Goal: Task Accomplishment & Management: Manage account settings

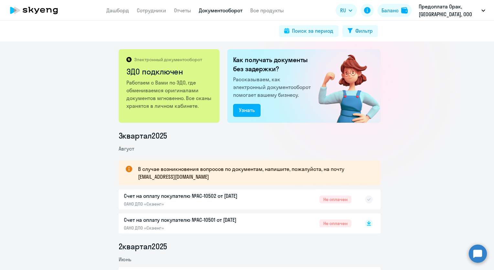
click at [146, 11] on link "Сотрудники" at bounding box center [151, 10] width 29 height 6
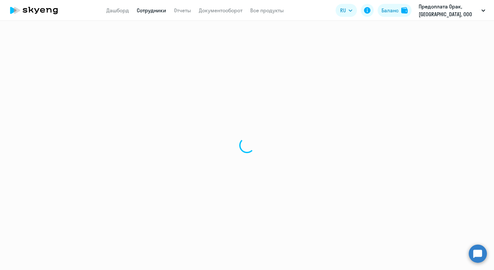
select select "30"
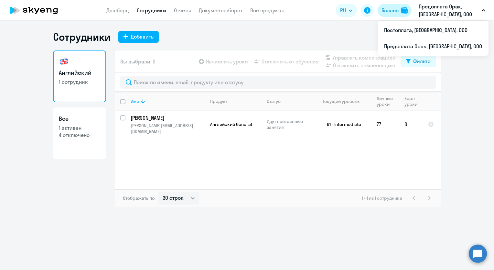
click at [393, 10] on div "Баланс" at bounding box center [390, 10] width 17 height 8
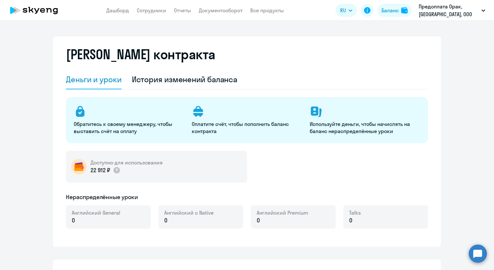
select select "english_adult_not_native_speaker"
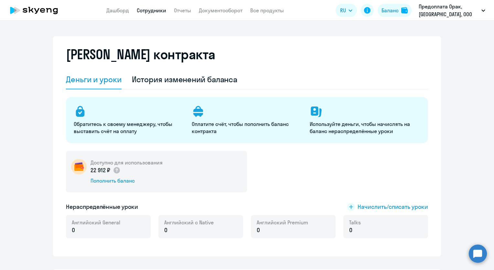
click at [158, 11] on link "Сотрудники" at bounding box center [151, 10] width 29 height 6
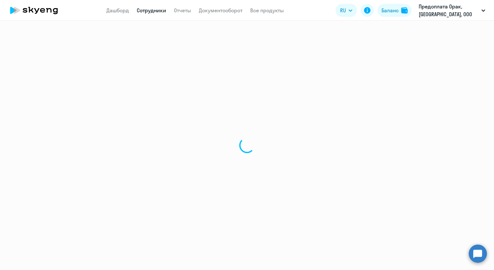
select select "30"
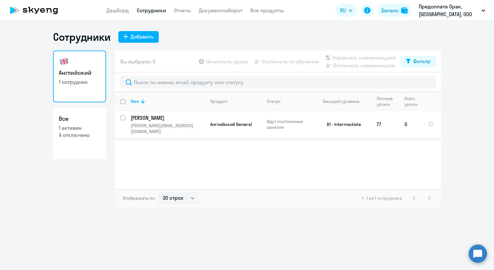
click at [404, 121] on td "0" at bounding box center [412, 124] width 24 height 27
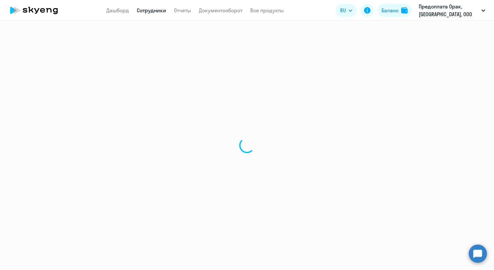
select select "english"
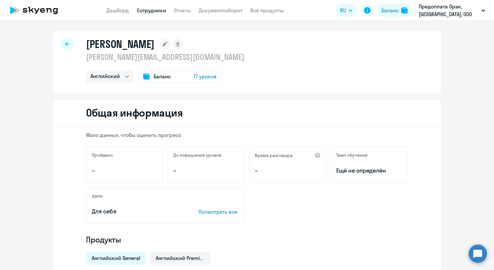
select select "30"
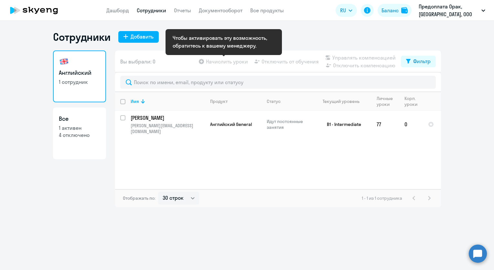
click at [232, 61] on app-table-action-button "Начислить уроки" at bounding box center [223, 62] width 50 height 8
click at [201, 61] on app-table-action-button "Начислить уроки" at bounding box center [223, 62] width 50 height 8
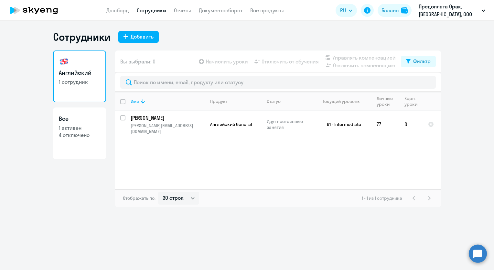
click at [86, 148] on link "Все 1 активен 4 отключено" at bounding box center [79, 133] width 53 height 52
select select "30"
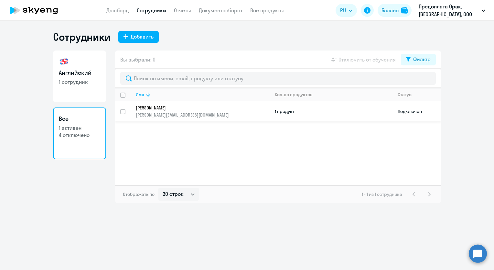
click at [407, 112] on td "Подключен" at bounding box center [417, 111] width 49 height 20
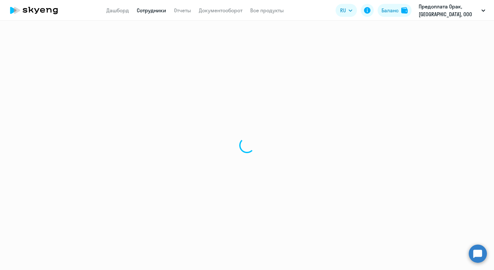
select select "english"
select select "30"
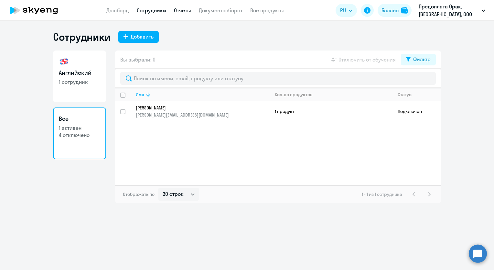
click at [176, 10] on link "Отчеты" at bounding box center [182, 10] width 17 height 6
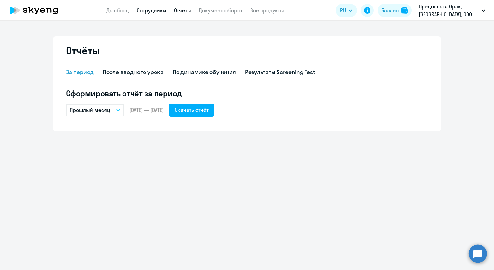
click at [150, 9] on link "Сотрудники" at bounding box center [151, 10] width 29 height 6
select select "30"
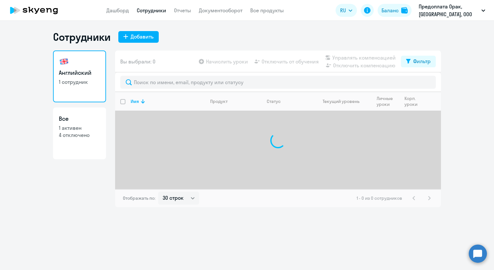
click at [223, 63] on app-table-action-button "Начислить уроки" at bounding box center [223, 62] width 50 height 8
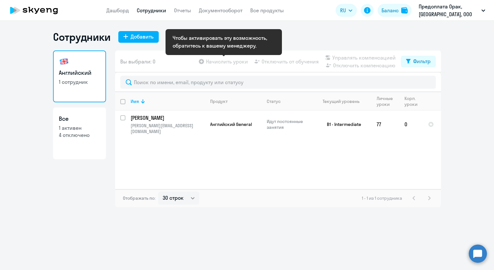
drag, startPoint x: 223, startPoint y: 63, endPoint x: 202, endPoint y: 63, distance: 21.7
click at [202, 63] on app-table-action-button "Начислить уроки" at bounding box center [223, 62] width 50 height 8
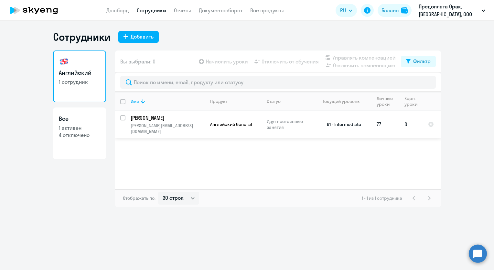
click at [122, 117] on input "select row 18563267" at bounding box center [126, 121] width 13 height 13
checkbox input "true"
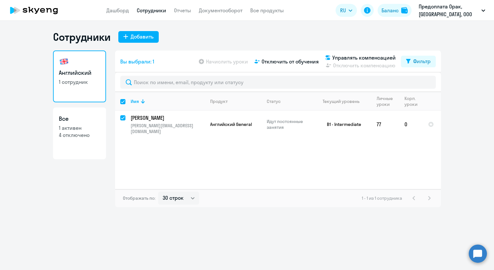
click at [203, 62] on app-table-action-button "Начислить уроки" at bounding box center [223, 62] width 50 height 8
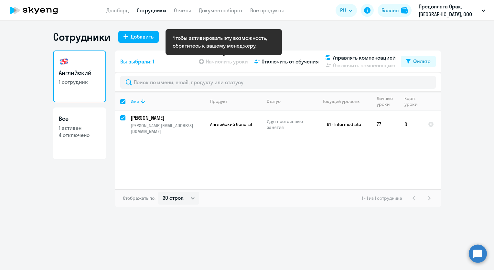
click at [218, 62] on app-table-action-button "Начислить уроки" at bounding box center [223, 62] width 50 height 8
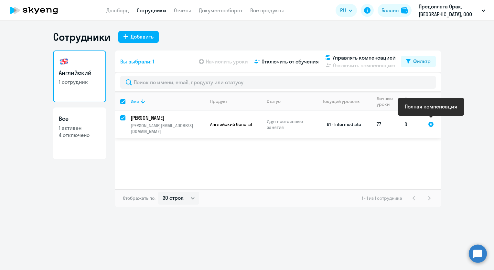
click at [430, 122] on div at bounding box center [431, 124] width 6 height 6
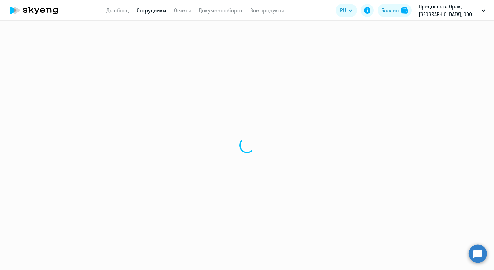
select select "english"
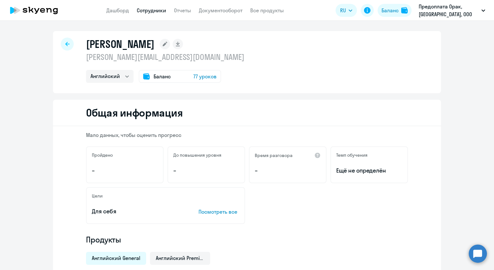
select select "30"
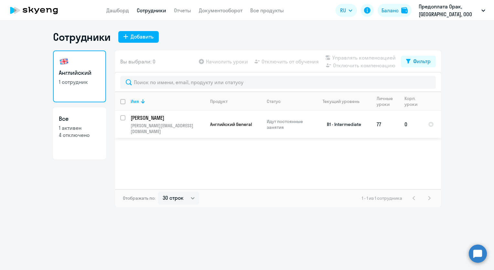
click at [124, 119] on input "select row 18563267" at bounding box center [126, 121] width 13 height 13
checkbox input "true"
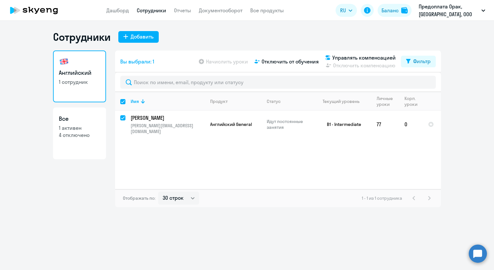
click at [214, 60] on app-table-action-button "Начислить уроки" at bounding box center [223, 62] width 50 height 8
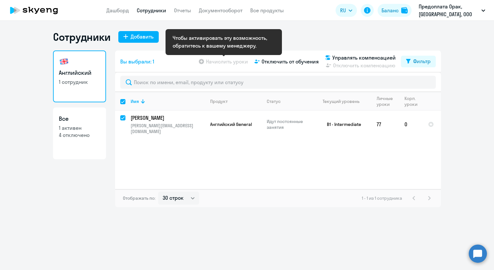
click at [215, 61] on app-table-action-button "Начислить уроки" at bounding box center [223, 62] width 50 height 8
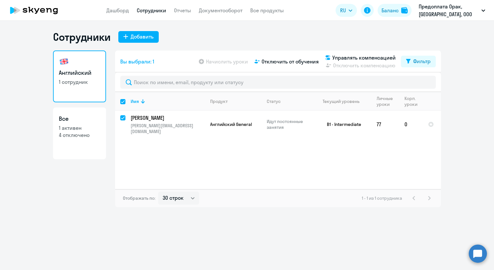
click at [237, 205] on div "Отображать по: 30 строк 50 строк 100 строк 1 - 1 из 1 сотрудника" at bounding box center [278, 198] width 326 height 18
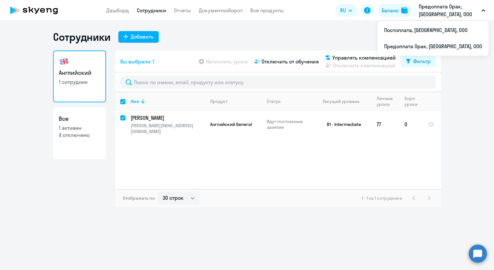
click at [122, 100] on input "select all" at bounding box center [126, 105] width 13 height 13
checkbox input "false"
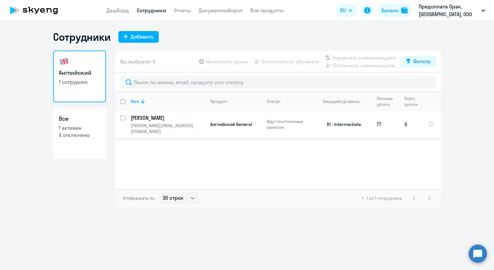
click at [123, 119] on input "select row 18563267" at bounding box center [126, 121] width 13 height 13
checkbox input "true"
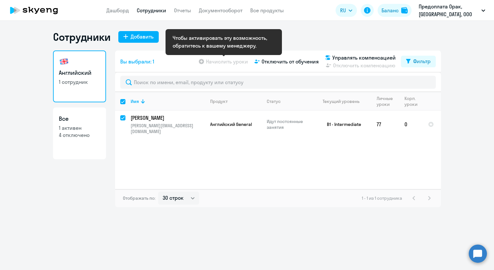
click at [202, 61] on app-table-action-button "Начислить уроки" at bounding box center [223, 62] width 50 height 8
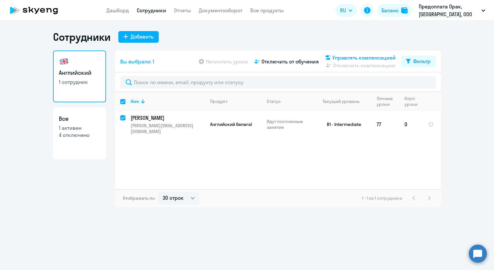
click at [343, 58] on span "Управлять компенсацией" at bounding box center [364, 58] width 63 height 8
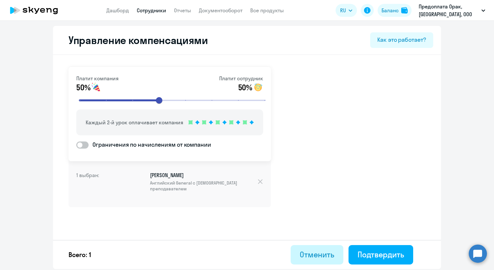
click at [314, 264] on button "Отменить" at bounding box center [317, 254] width 53 height 19
select select "30"
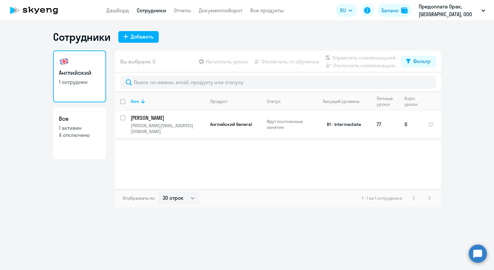
click at [127, 118] on td "[PERSON_NAME] [PERSON_NAME][EMAIL_ADDRESS][DOMAIN_NAME]" at bounding box center [166, 124] width 80 height 27
select select "english"
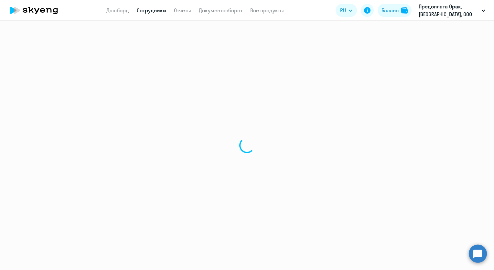
select select "30"
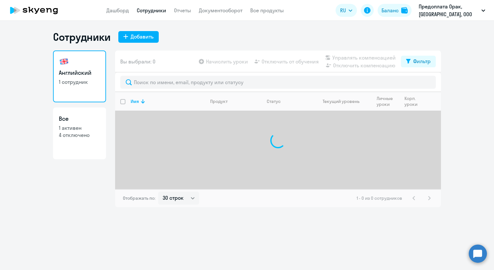
click at [124, 100] on input "select all" at bounding box center [126, 105] width 13 height 13
checkbox input "true"
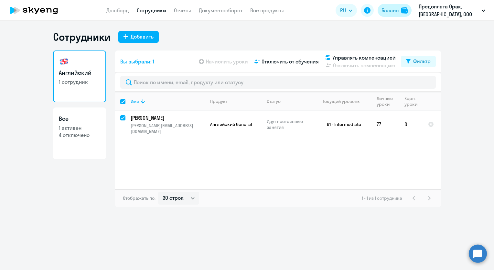
click at [395, 14] on div "Баланс" at bounding box center [390, 10] width 17 height 8
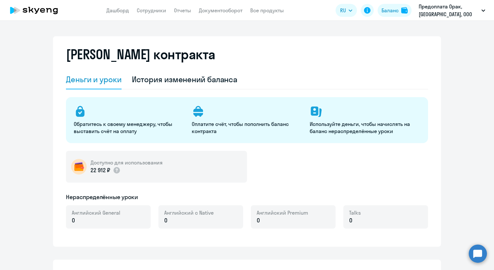
select select "english_adult_not_native_speaker"
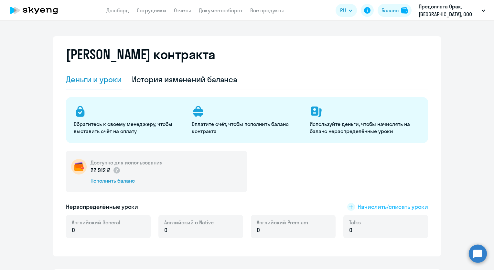
click at [362, 207] on span "Начислить/списать уроки" at bounding box center [393, 207] width 71 height 8
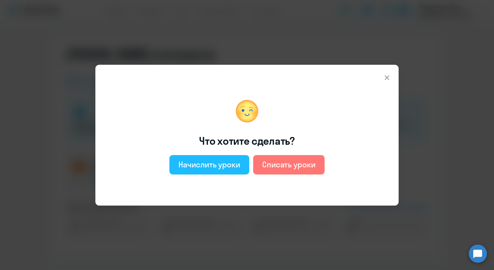
click at [219, 166] on div "Начислить уроки" at bounding box center [210, 164] width 62 height 10
select select "english_adult_not_native_speaker"
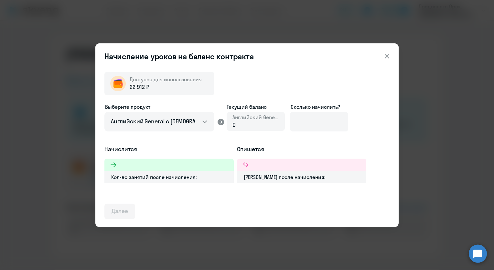
click at [241, 122] on div "0" at bounding box center [256, 125] width 47 height 8
click at [312, 122] on input at bounding box center [319, 121] width 58 height 19
click at [188, 175] on div "Кол-во занятий после начисления:" at bounding box center [169, 177] width 129 height 12
click at [209, 180] on div "Кол-во занятий после начисления:" at bounding box center [169, 177] width 129 height 12
click at [203, 179] on div "Кол-во занятий после начисления:" at bounding box center [169, 177] width 129 height 12
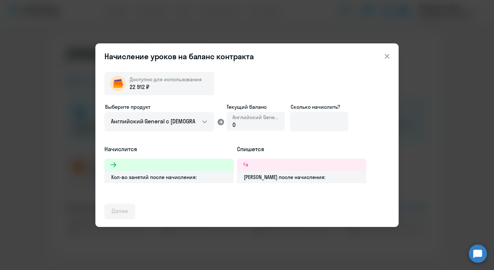
click at [281, 178] on div "[PERSON_NAME] после начисления:" at bounding box center [301, 177] width 129 height 12
click at [317, 116] on input at bounding box center [319, 121] width 58 height 19
type input "2"
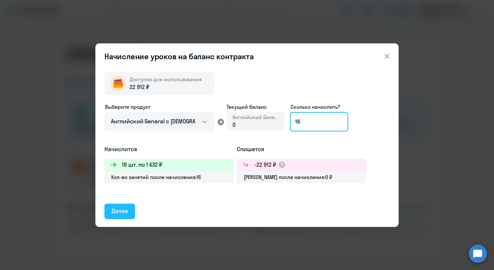
type input "16"
click at [123, 215] on button "Далее" at bounding box center [120, 212] width 31 height 16
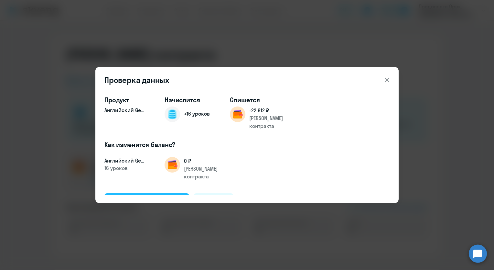
click at [137, 196] on div "Подтвердить и начислить" at bounding box center [147, 200] width 71 height 8
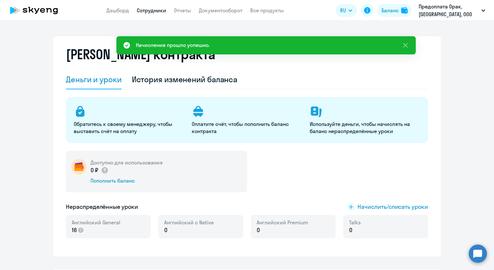
click at [149, 10] on link "Сотрудники" at bounding box center [151, 10] width 29 height 6
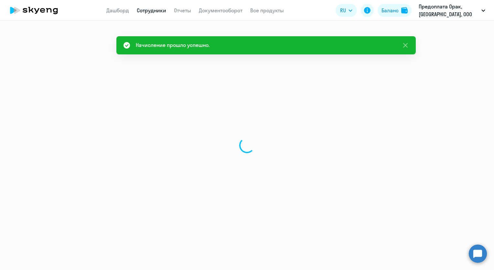
select select "30"
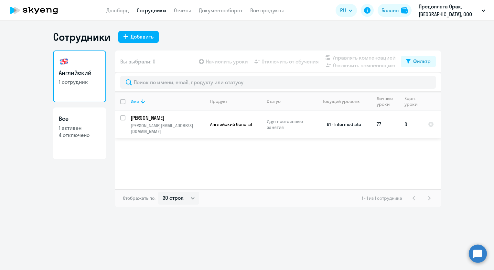
click at [123, 117] on input "select row 18563267" at bounding box center [126, 121] width 13 height 13
checkbox input "true"
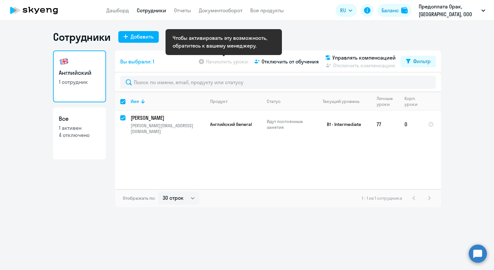
click at [204, 61] on app-table-action-button "Начислить уроки" at bounding box center [223, 62] width 50 height 8
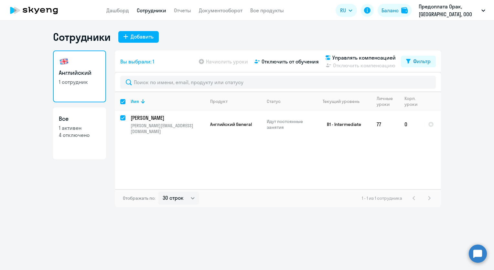
click at [230, 155] on div "Имя Продукт Статус Текущий уровень Личные уроки Корп. уроки [PERSON_NAME] [PERS…" at bounding box center [278, 140] width 326 height 97
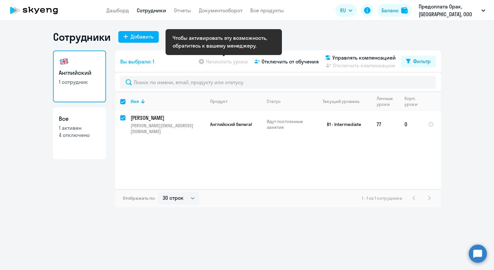
click at [216, 64] on app-table-action-button "Начислить уроки" at bounding box center [223, 62] width 50 height 8
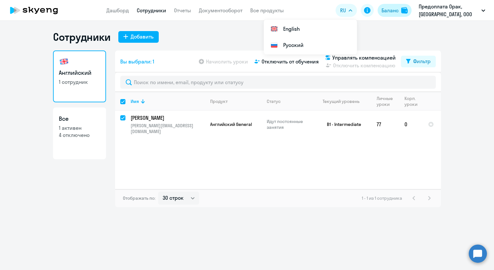
click at [386, 10] on div "Баланс" at bounding box center [390, 10] width 17 height 8
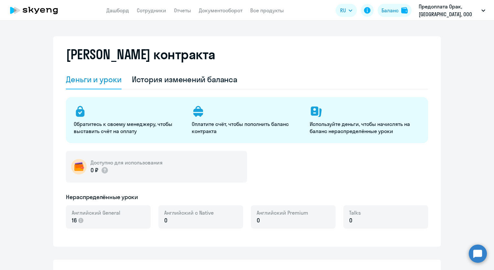
select select "english_adult_not_native_speaker"
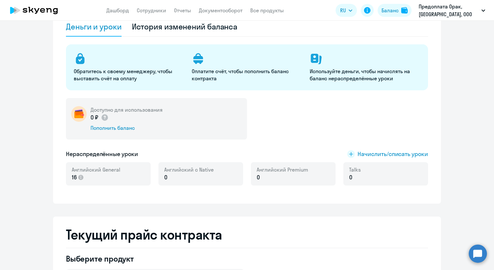
scroll to position [65, 0]
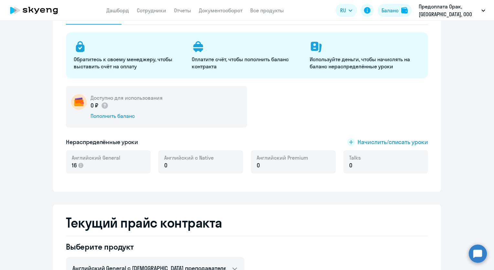
click at [349, 163] on span "0" at bounding box center [350, 165] width 3 height 8
click at [350, 142] on rect at bounding box center [352, 142] width 8 height 8
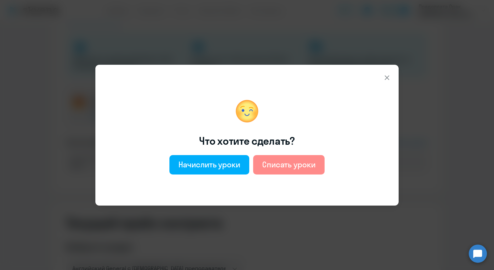
click at [299, 165] on div "Списать уроки" at bounding box center [288, 164] width 53 height 10
select select "english_adult_not_native_speaker"
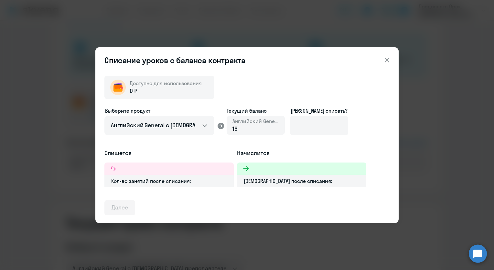
click at [389, 58] on icon at bounding box center [387, 60] width 5 height 5
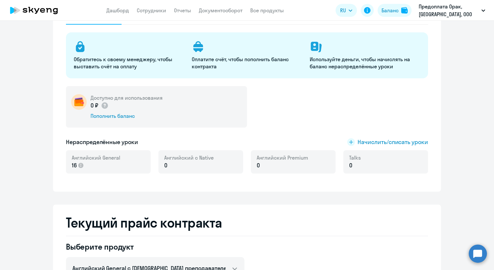
click at [155, 12] on link "Сотрудники" at bounding box center [151, 10] width 29 height 6
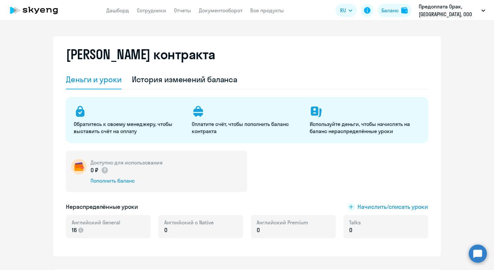
select select "30"
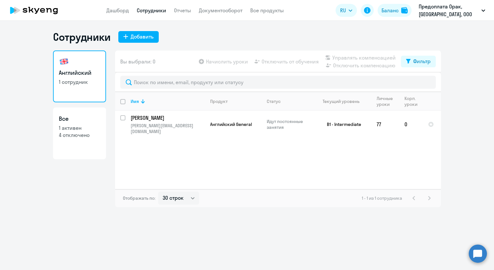
click at [124, 101] on input "deselect all" at bounding box center [126, 105] width 13 height 13
checkbox input "true"
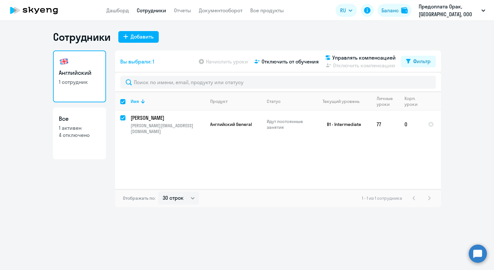
click at [233, 60] on app-table-action-button "Начислить уроки" at bounding box center [223, 62] width 50 height 8
click at [254, 152] on div "Имя Продукт Статус Текущий уровень Личные уроки Корп. уроки [PERSON_NAME] [PERS…" at bounding box center [278, 140] width 326 height 97
click at [223, 142] on div "Имя Продукт Статус Текущий уровень Личные уроки Корп. уроки [PERSON_NAME] [PERS…" at bounding box center [278, 140] width 326 height 97
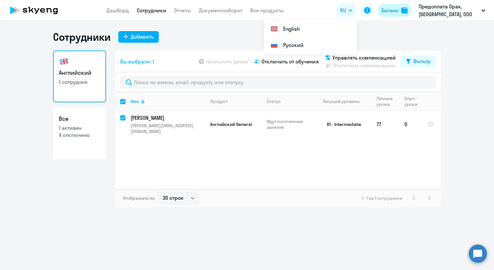
click at [384, 12] on div "Баланс" at bounding box center [390, 10] width 17 height 8
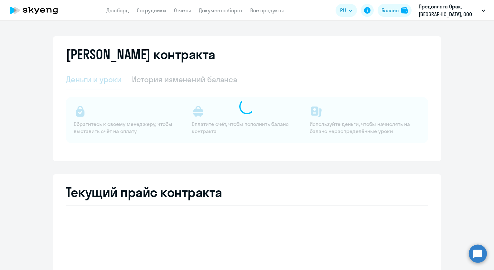
select select "english_adult_not_native_speaker"
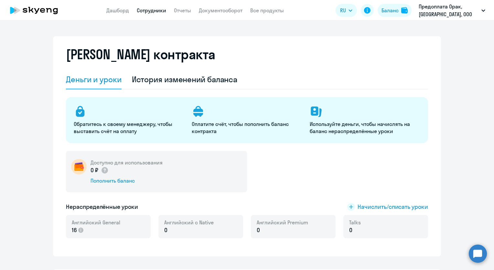
click at [154, 10] on link "Сотрудники" at bounding box center [151, 10] width 29 height 6
select select "30"
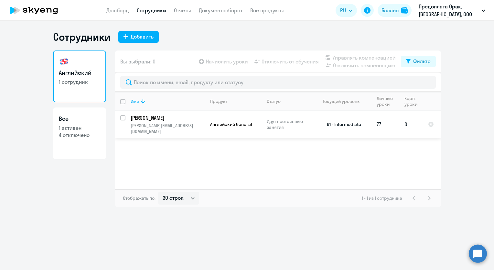
click at [122, 117] on input "select row 18563267" at bounding box center [126, 121] width 13 height 13
checkbox input "true"
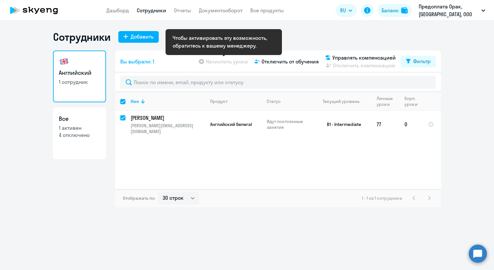
click at [204, 61] on app-table-action-button "Начислить уроки" at bounding box center [223, 62] width 50 height 8
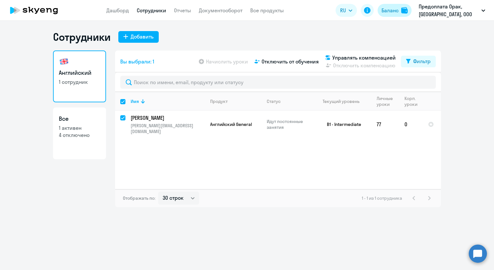
click at [385, 14] on div "Баланс" at bounding box center [390, 10] width 17 height 8
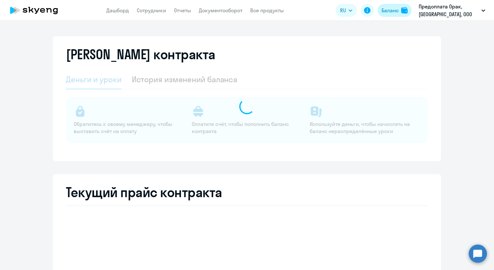
select select "english_adult_not_native_speaker"
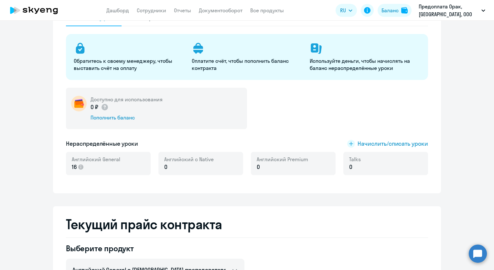
scroll to position [65, 0]
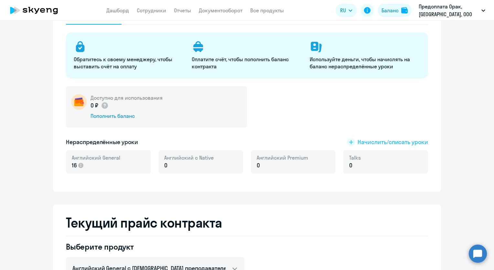
click at [349, 143] on rect at bounding box center [352, 142] width 8 height 8
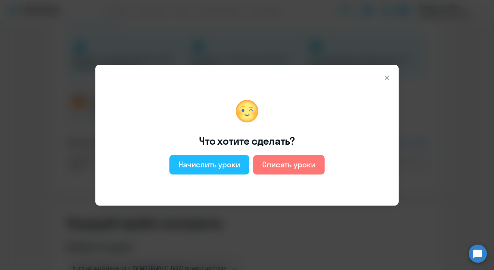
click at [211, 160] on div "Начислить уроки" at bounding box center [210, 164] width 62 height 10
select select "english_adult_not_native_speaker"
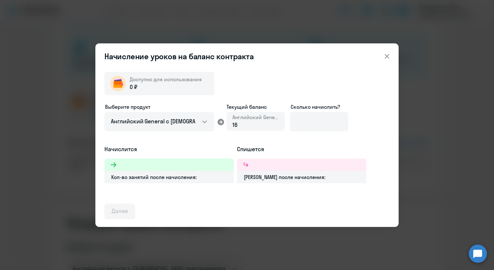
click at [389, 57] on icon at bounding box center [387, 56] width 8 height 8
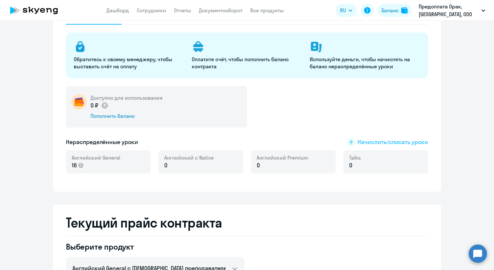
click at [377, 143] on span "Начислить/списать уроки" at bounding box center [393, 142] width 71 height 8
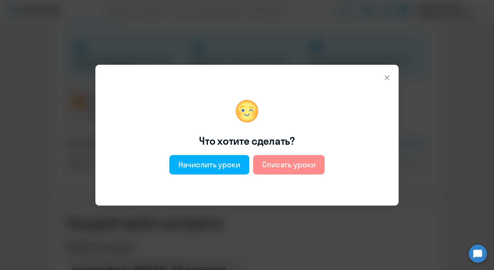
click at [296, 166] on div "Списать уроки" at bounding box center [288, 164] width 53 height 10
select select "english_adult_not_native_speaker"
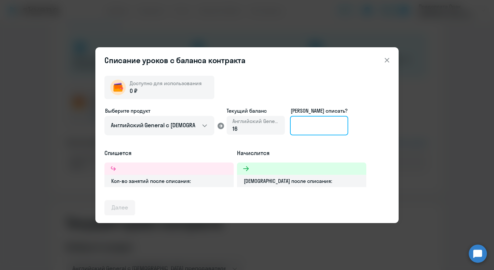
click at [305, 122] on input at bounding box center [319, 125] width 58 height 19
type input "16"
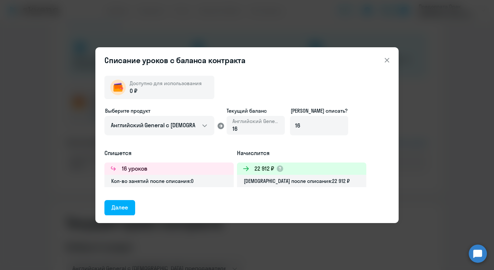
click at [389, 60] on icon at bounding box center [387, 60] width 8 height 8
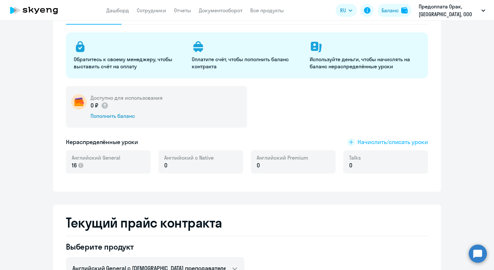
click at [348, 140] on rect at bounding box center [352, 142] width 8 height 8
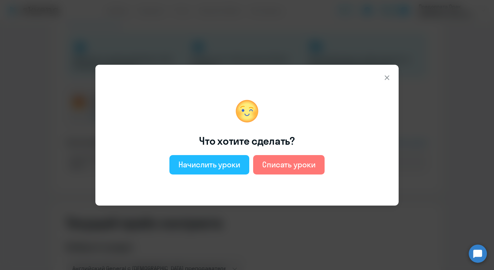
click at [198, 164] on div "Начислить уроки" at bounding box center [210, 164] width 62 height 10
select select "english_adult_not_native_speaker"
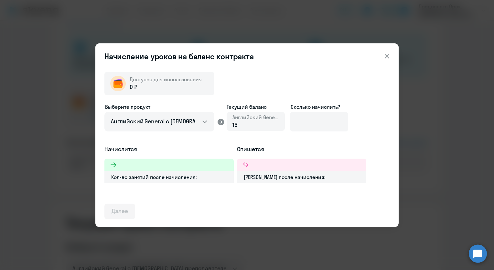
click at [389, 57] on icon at bounding box center [387, 56] width 8 height 8
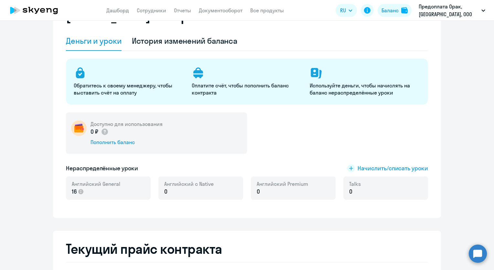
scroll to position [0, 0]
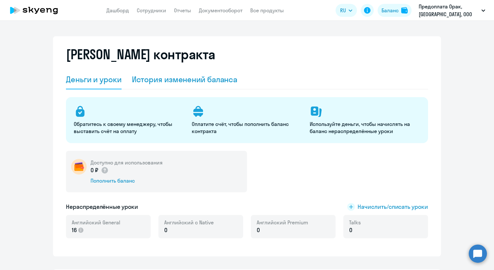
click at [180, 81] on div "История изменений баланса" at bounding box center [185, 79] width 106 height 10
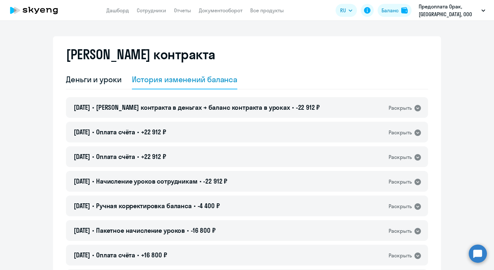
click at [172, 81] on div "История изменений баланса" at bounding box center [185, 79] width 106 height 10
click at [159, 11] on link "Сотрудники" at bounding box center [151, 10] width 29 height 6
select select "30"
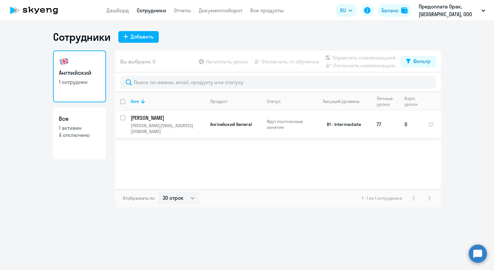
click at [124, 116] on input "select row 18563267" at bounding box center [126, 121] width 13 height 13
checkbox input "true"
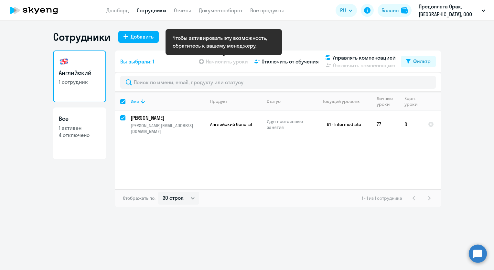
click at [216, 62] on app-table-action-button "Начислить уроки" at bounding box center [223, 62] width 50 height 8
